Goal: Task Accomplishment & Management: Manage account settings

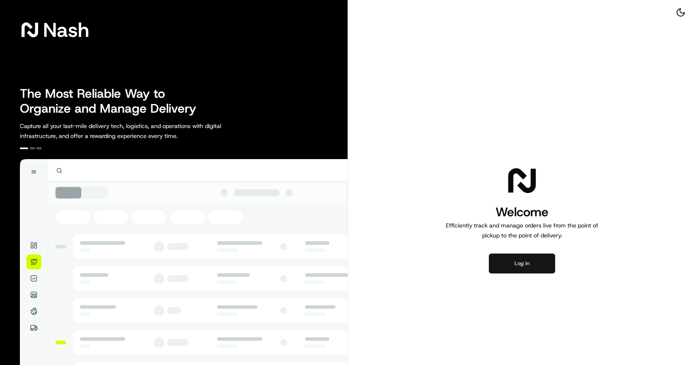
click at [516, 263] on button "Log in" at bounding box center [522, 263] width 66 height 20
